Goal: Book appointment/travel/reservation

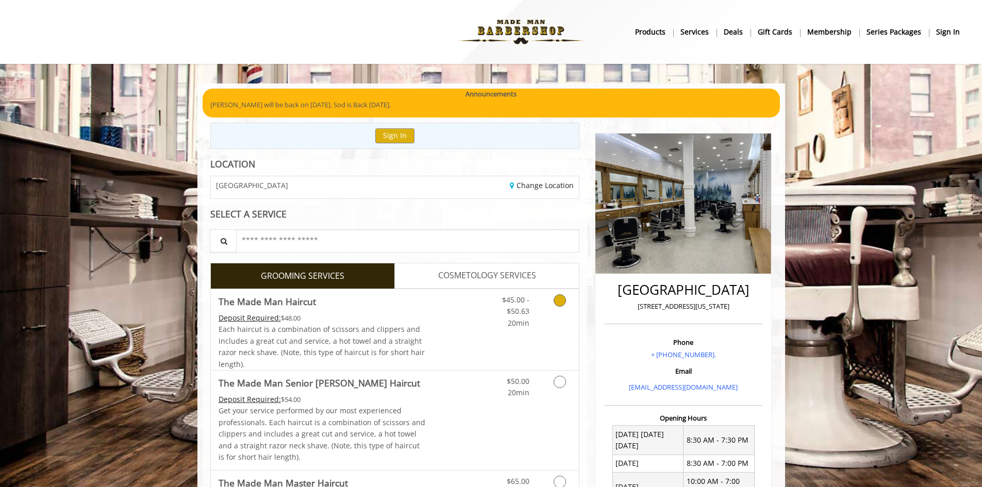
click at [560, 299] on icon "Grooming services" at bounding box center [559, 300] width 12 height 12
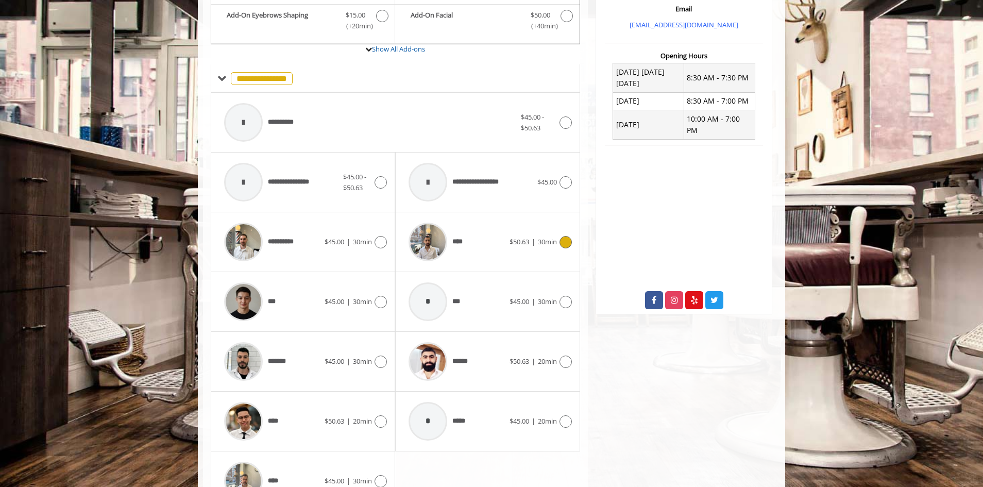
click at [570, 239] on icon at bounding box center [566, 242] width 12 height 12
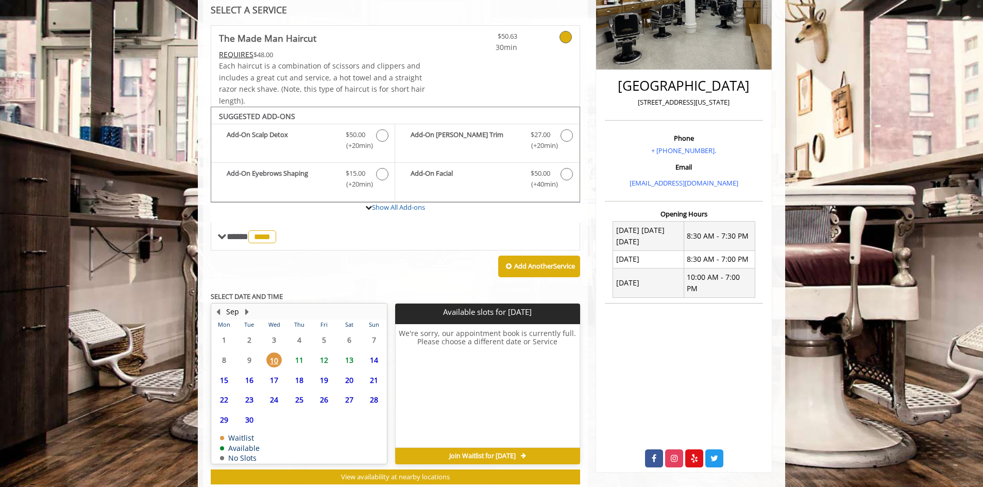
scroll to position [232, 0]
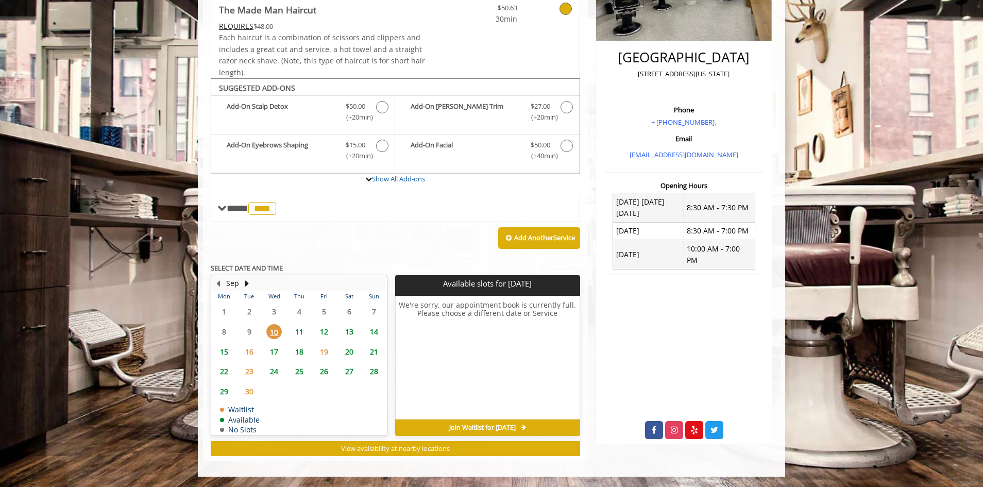
click at [301, 332] on span "11" at bounding box center [299, 331] width 15 height 15
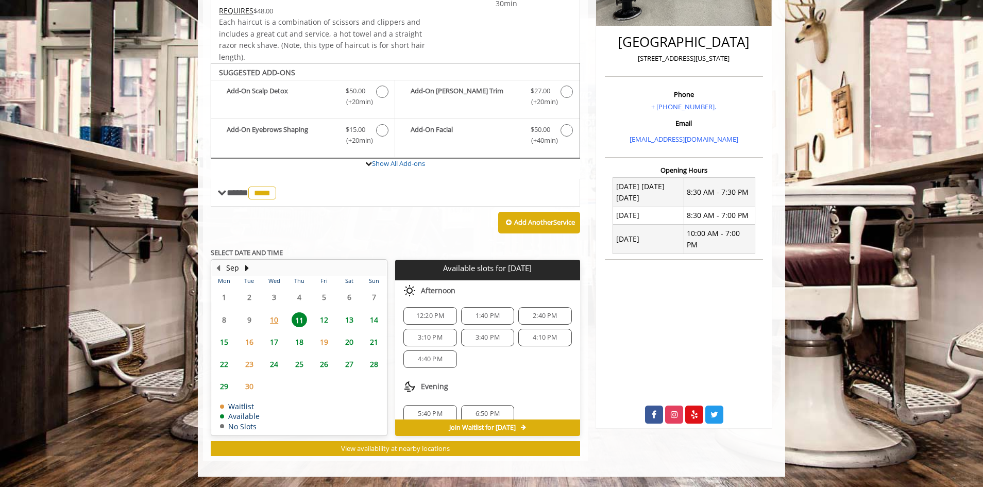
scroll to position [90, 0]
click at [271, 319] on span "10" at bounding box center [273, 319] width 15 height 15
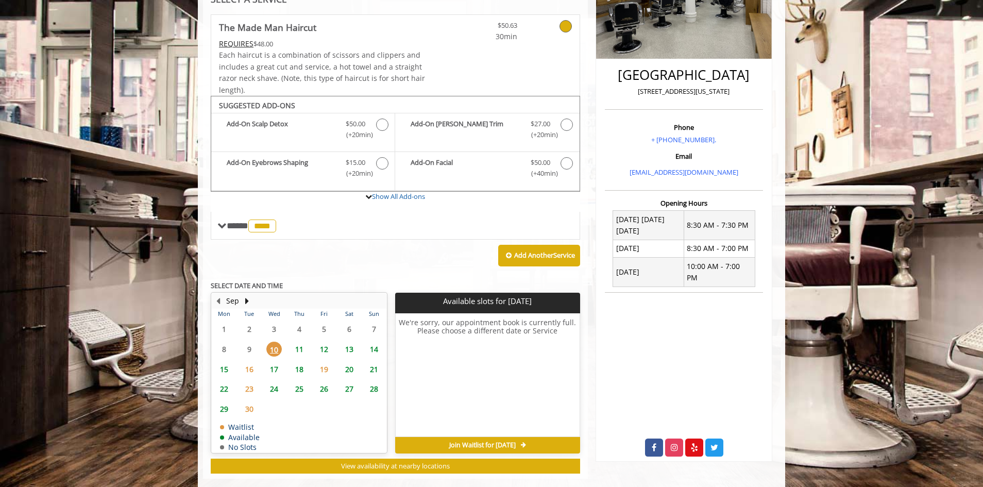
scroll to position [232, 0]
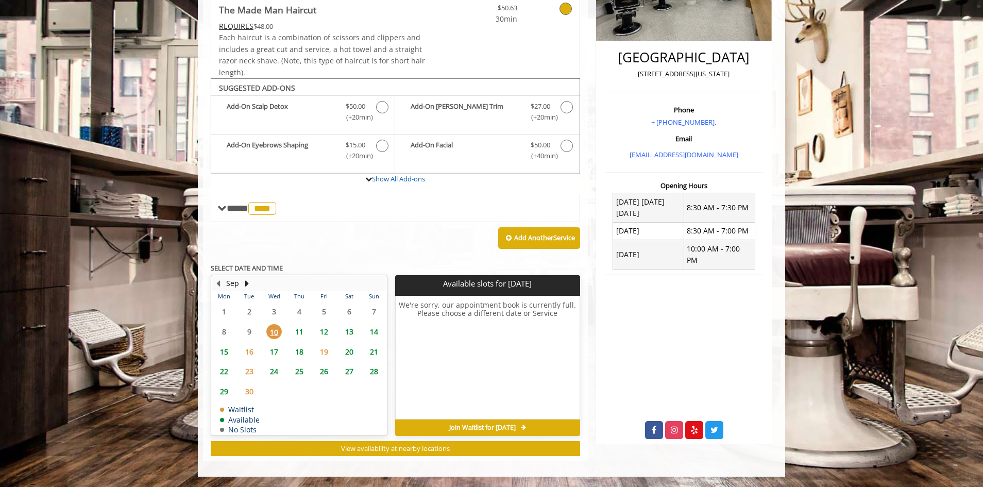
click at [493, 428] on span "Join Waitlist for [DATE]" at bounding box center [482, 428] width 66 height 8
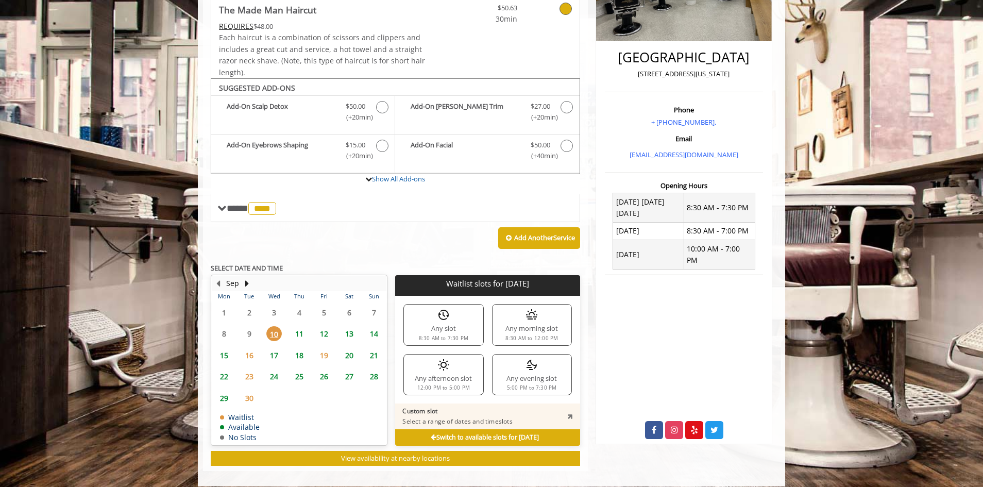
click at [514, 377] on div "Any evening slot 5:00 PM to 7:30 PM" at bounding box center [532, 374] width 80 height 41
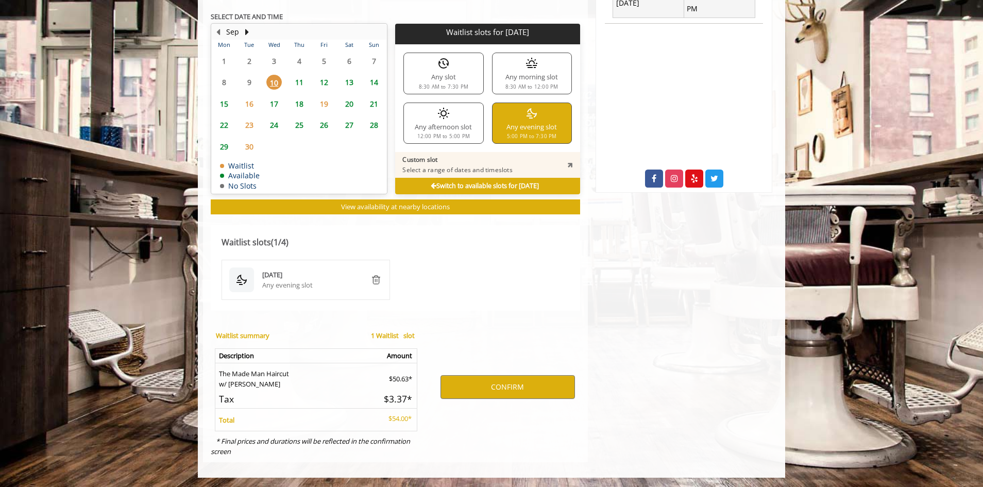
scroll to position [485, 0]
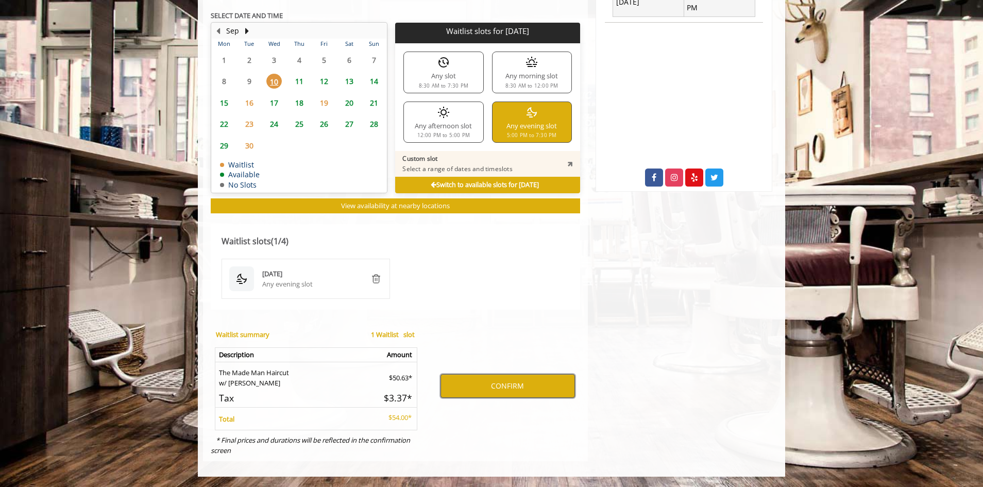
click at [504, 384] on button "CONFIRM" at bounding box center [508, 386] width 134 height 24
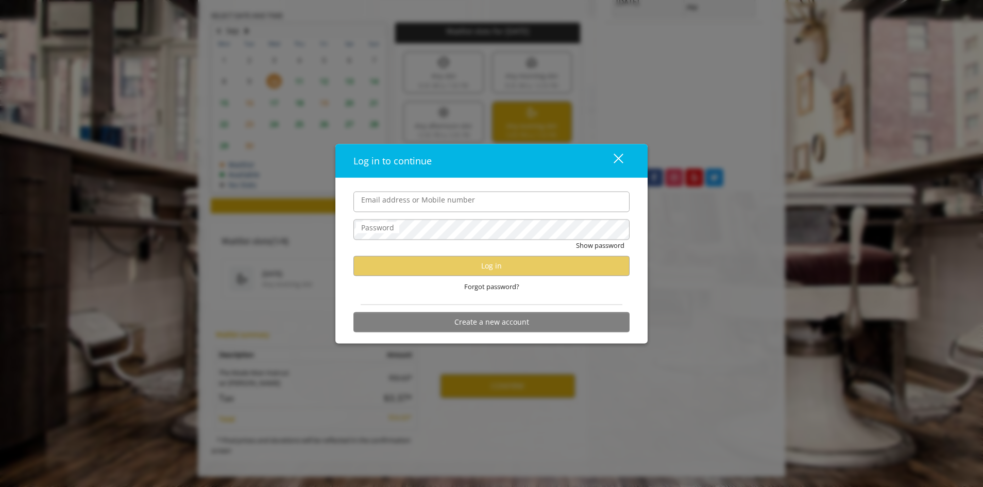
click at [453, 197] on input "Email address or Mobile number" at bounding box center [491, 201] width 276 height 21
type input "**********"
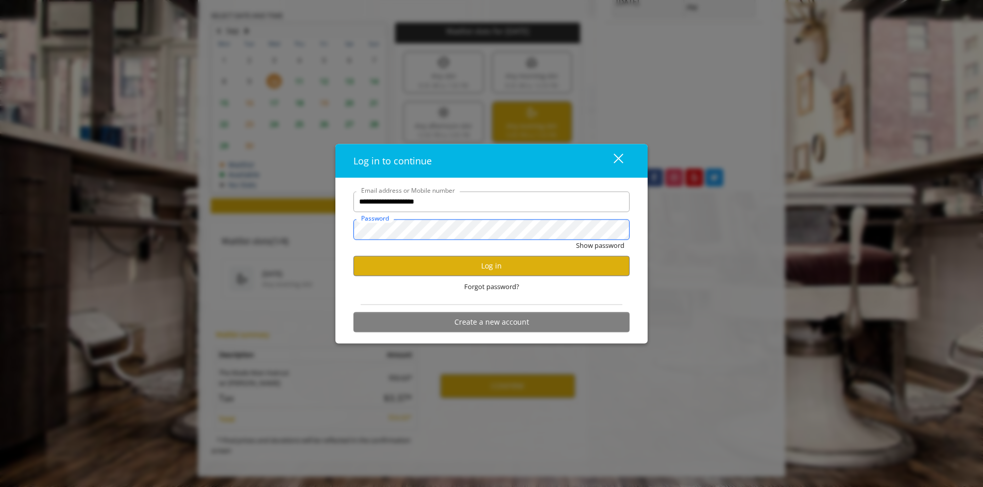
click at [576, 240] on button "Show password" at bounding box center [600, 245] width 48 height 11
click at [486, 271] on button "Log in" at bounding box center [491, 266] width 276 height 20
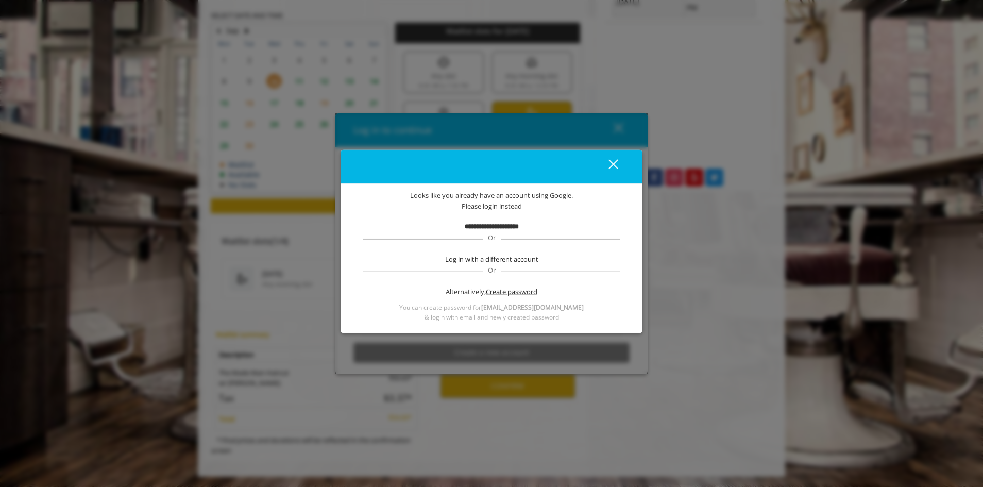
click at [494, 290] on span "Create password" at bounding box center [512, 292] width 52 height 11
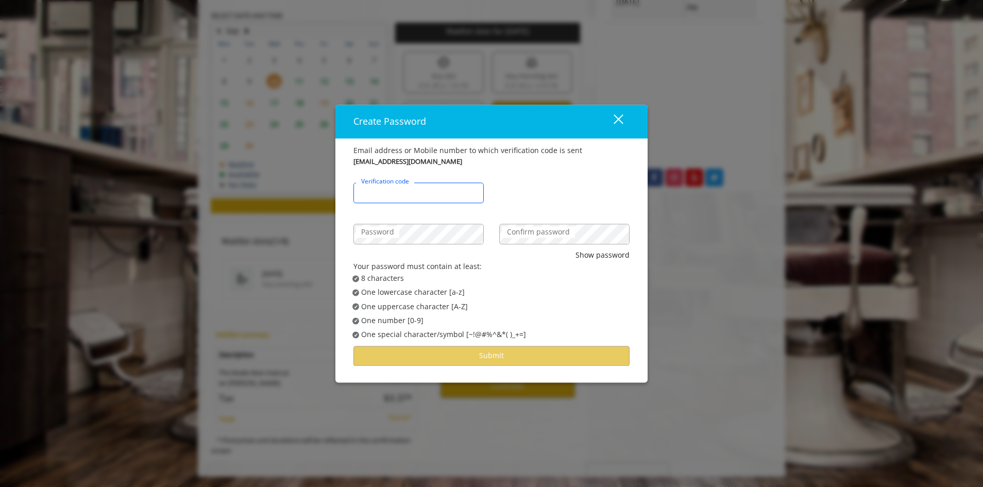
click at [399, 198] on input "Verification code" at bounding box center [418, 192] width 130 height 21
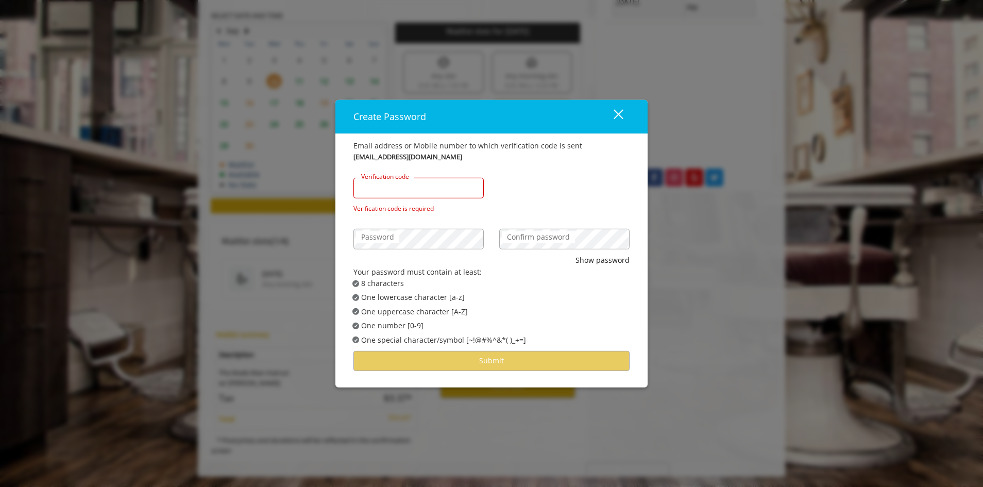
click at [430, 194] on input "Verification code" at bounding box center [418, 188] width 130 height 21
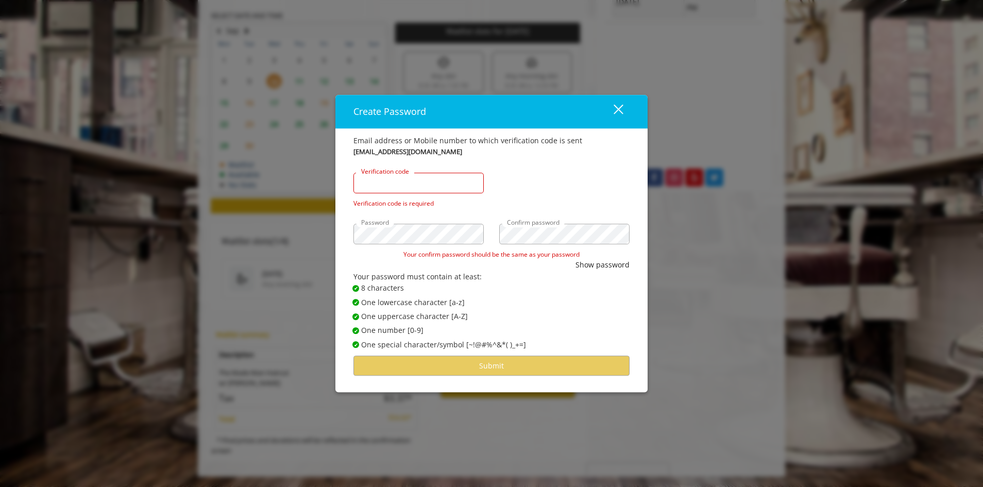
click at [415, 187] on input "Verification code" at bounding box center [418, 183] width 130 height 21
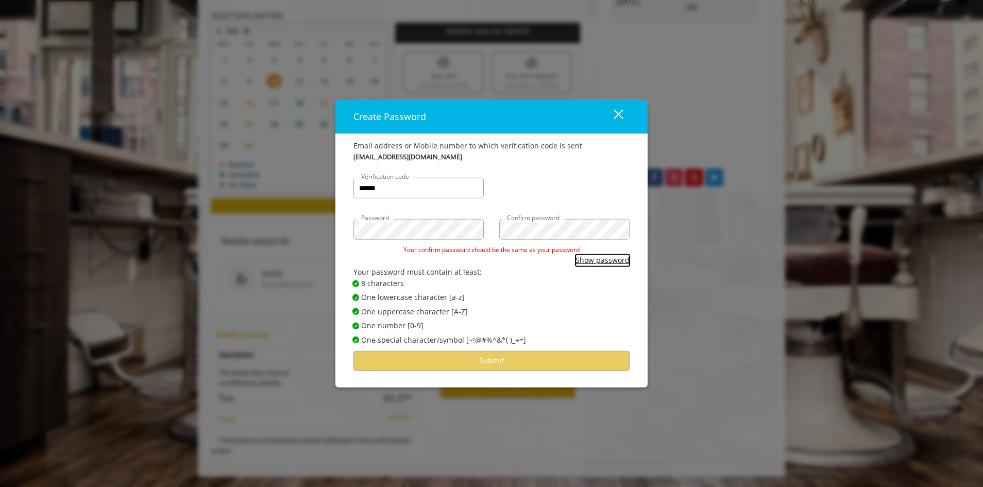
click at [603, 261] on button "Show password" at bounding box center [603, 260] width 54 height 11
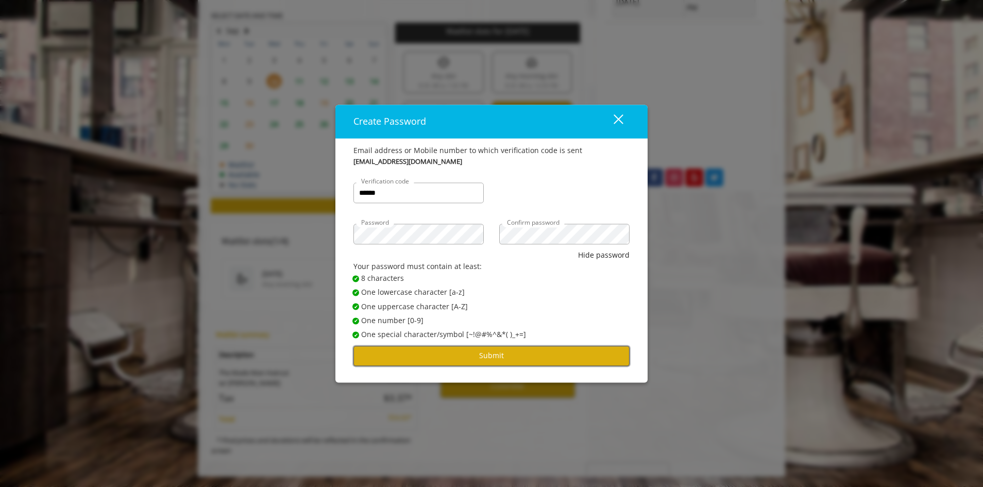
click at [541, 352] on button "Submit" at bounding box center [491, 356] width 276 height 20
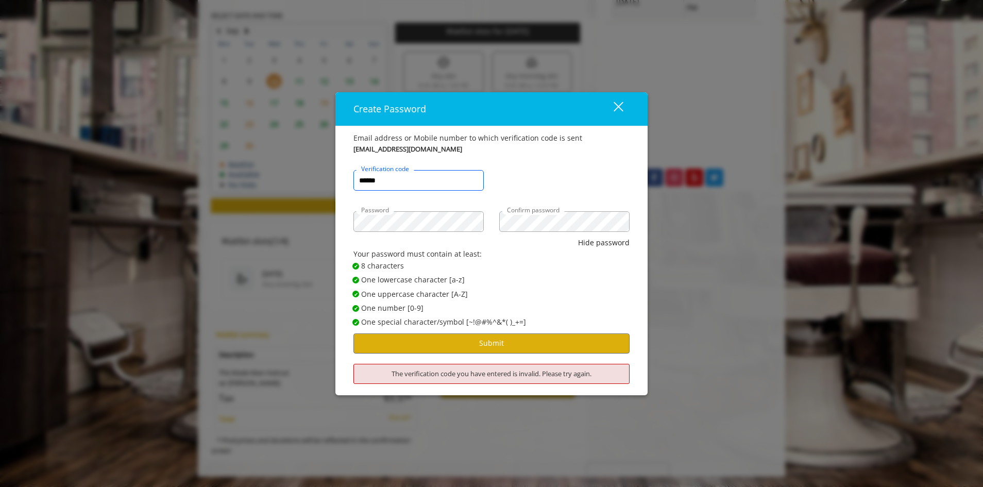
click at [419, 173] on input "******" at bounding box center [418, 180] width 130 height 21
type input "******"
click at [504, 348] on button "Submit" at bounding box center [491, 343] width 276 height 20
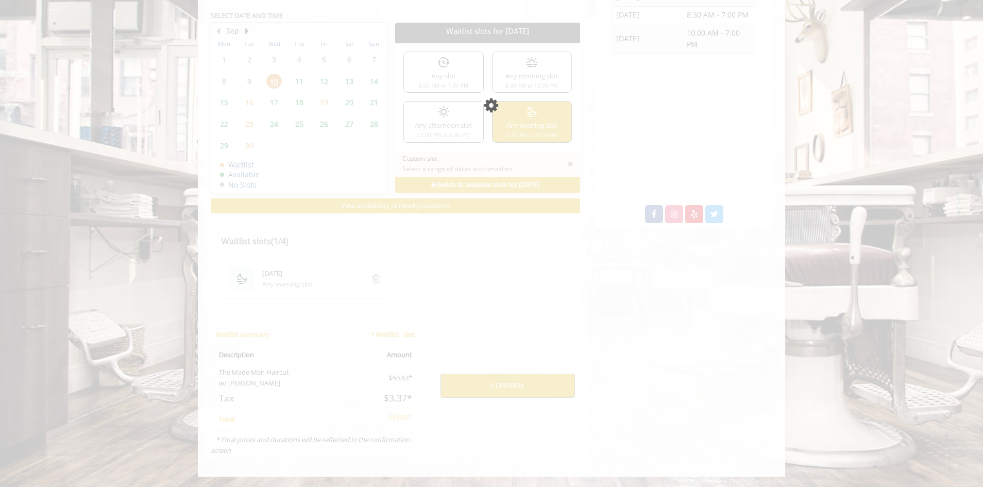
scroll to position [448, 0]
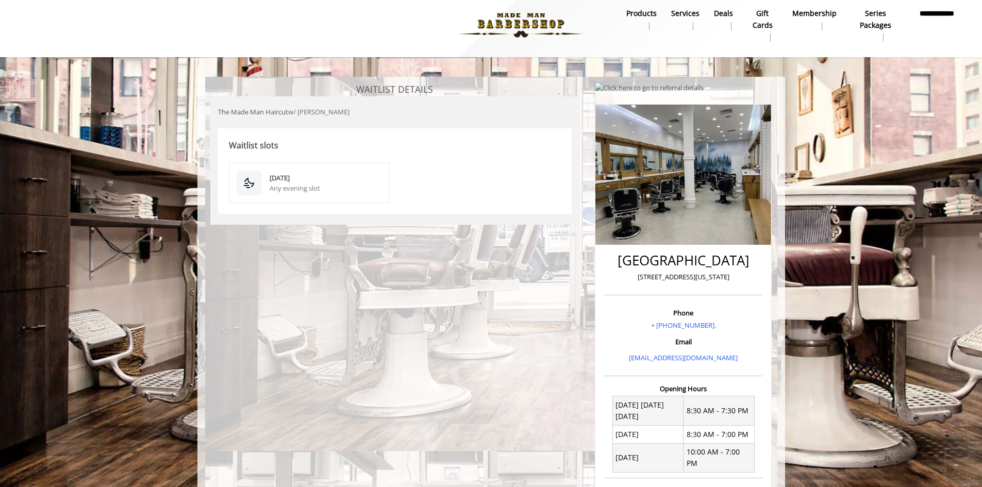
scroll to position [52, 0]
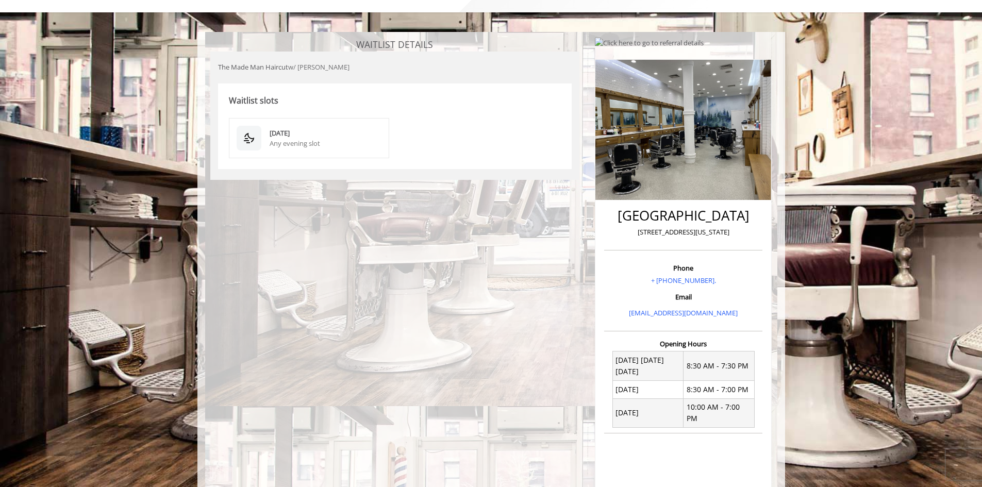
click at [318, 141] on div "Any evening slot" at bounding box center [325, 143] width 112 height 11
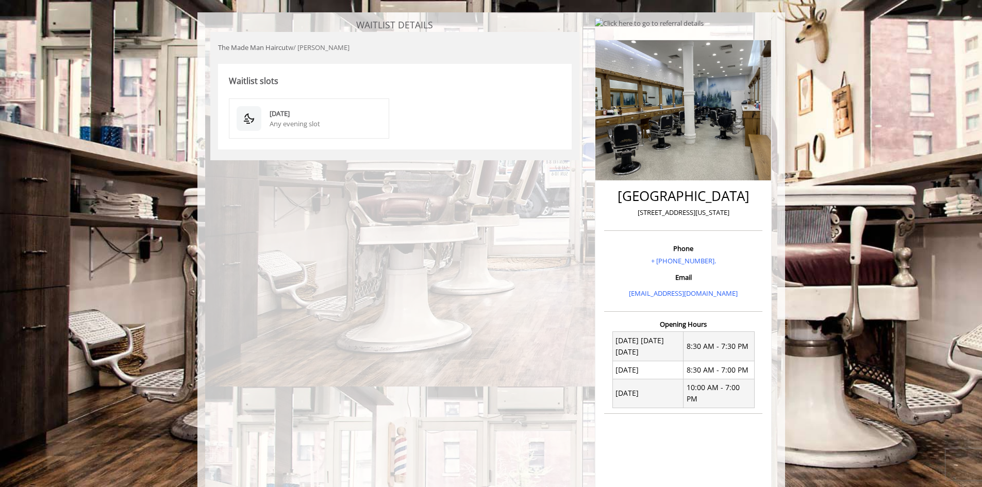
scroll to position [0, 0]
